Goal: Transaction & Acquisition: Book appointment/travel/reservation

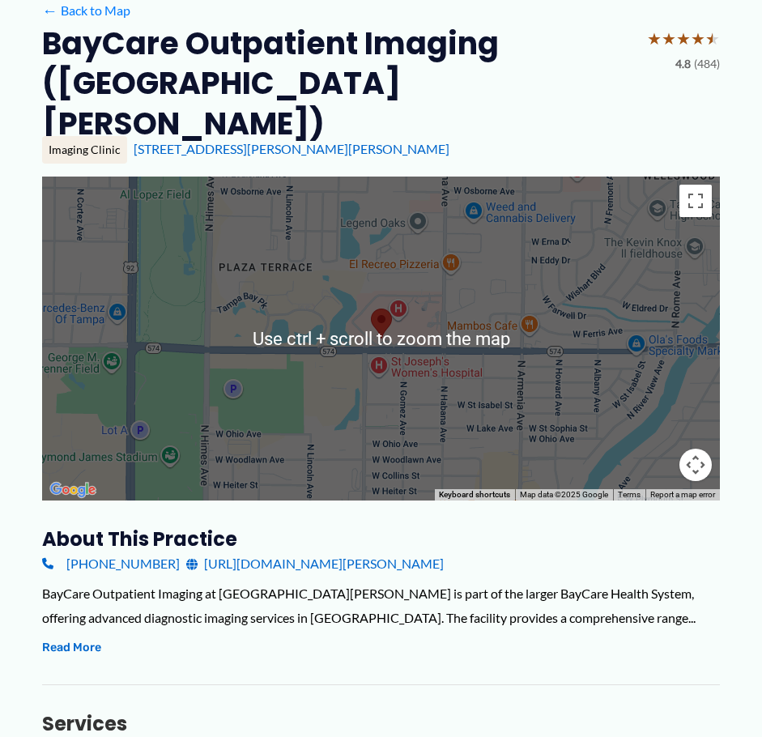
scroll to position [324, 0]
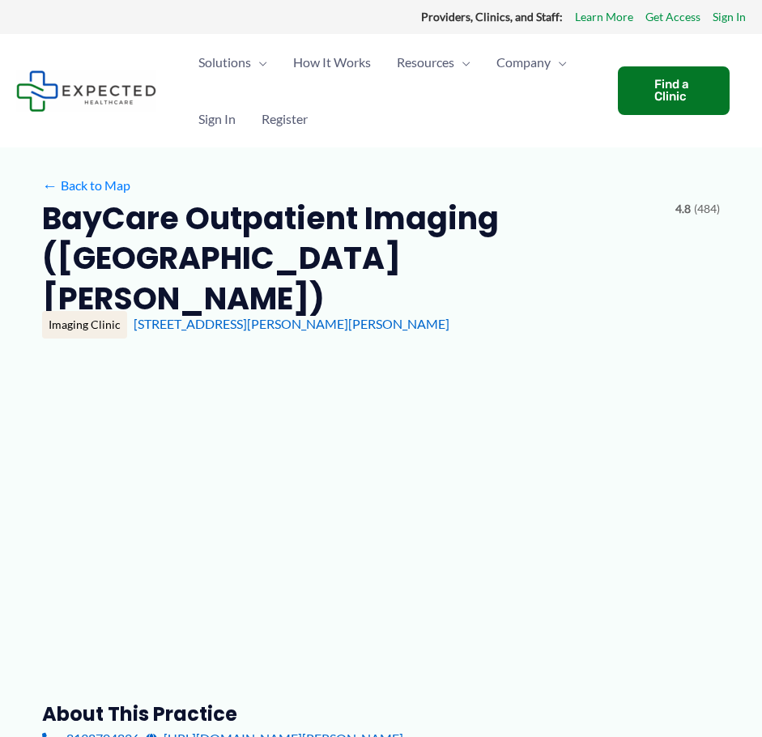
type input "**********"
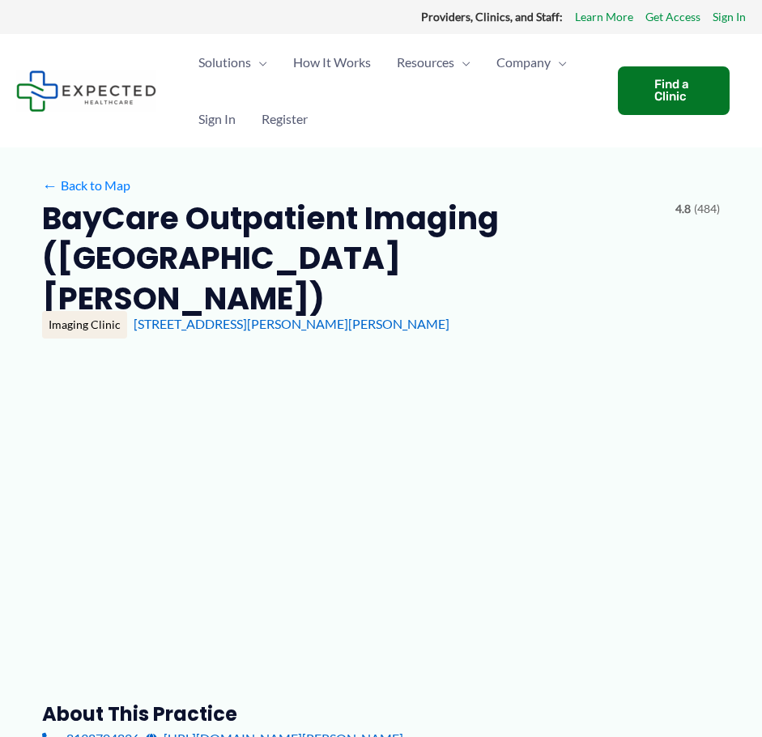
type input "**********"
